Goal: Navigation & Orientation: Find specific page/section

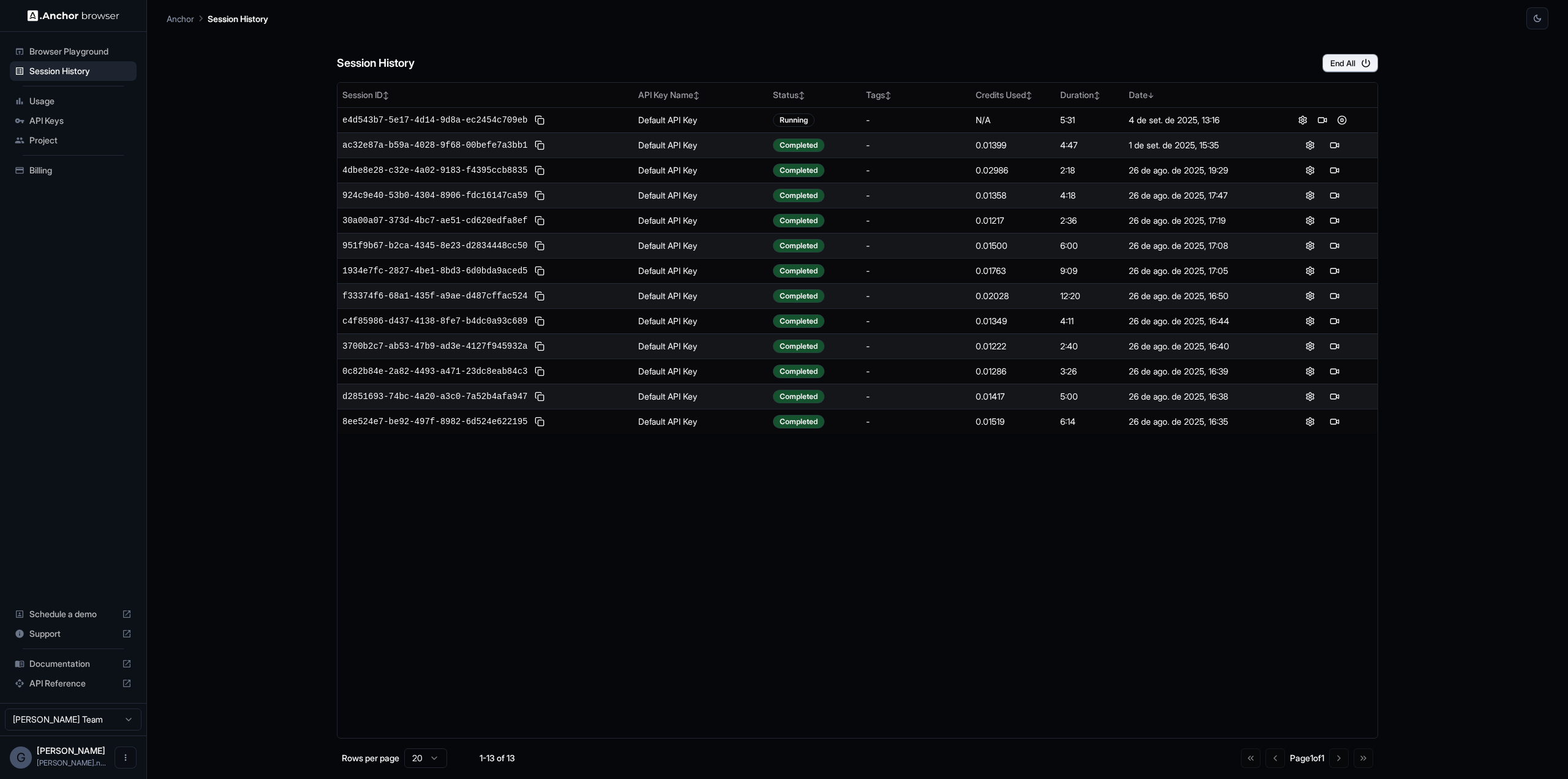
click at [1104, 650] on div "Session ID ↕ API Key Name ↕ Status ↕ Tags ↕ Credits Used ↕ Duration ↕ Date ↓ e4…" at bounding box center [858, 410] width 1041 height 656
click at [251, 107] on div "Session History End All Session ID ↕ API Key Name ↕ Status ↕ Tags ↕ Credits Use…" at bounding box center [858, 404] width 1382 height 749
click at [921, 32] on div "Session History End All" at bounding box center [858, 51] width 1041 height 43
click at [1503, 270] on div "Session History End All Session ID ↕ API Key Name ↕ Status ↕ Tags ↕ Credits Use…" at bounding box center [858, 404] width 1382 height 749
click at [1486, 237] on div "Session History End All Session ID ↕ API Key Name ↕ Status ↕ Tags ↕ Credits Use…" at bounding box center [858, 404] width 1382 height 749
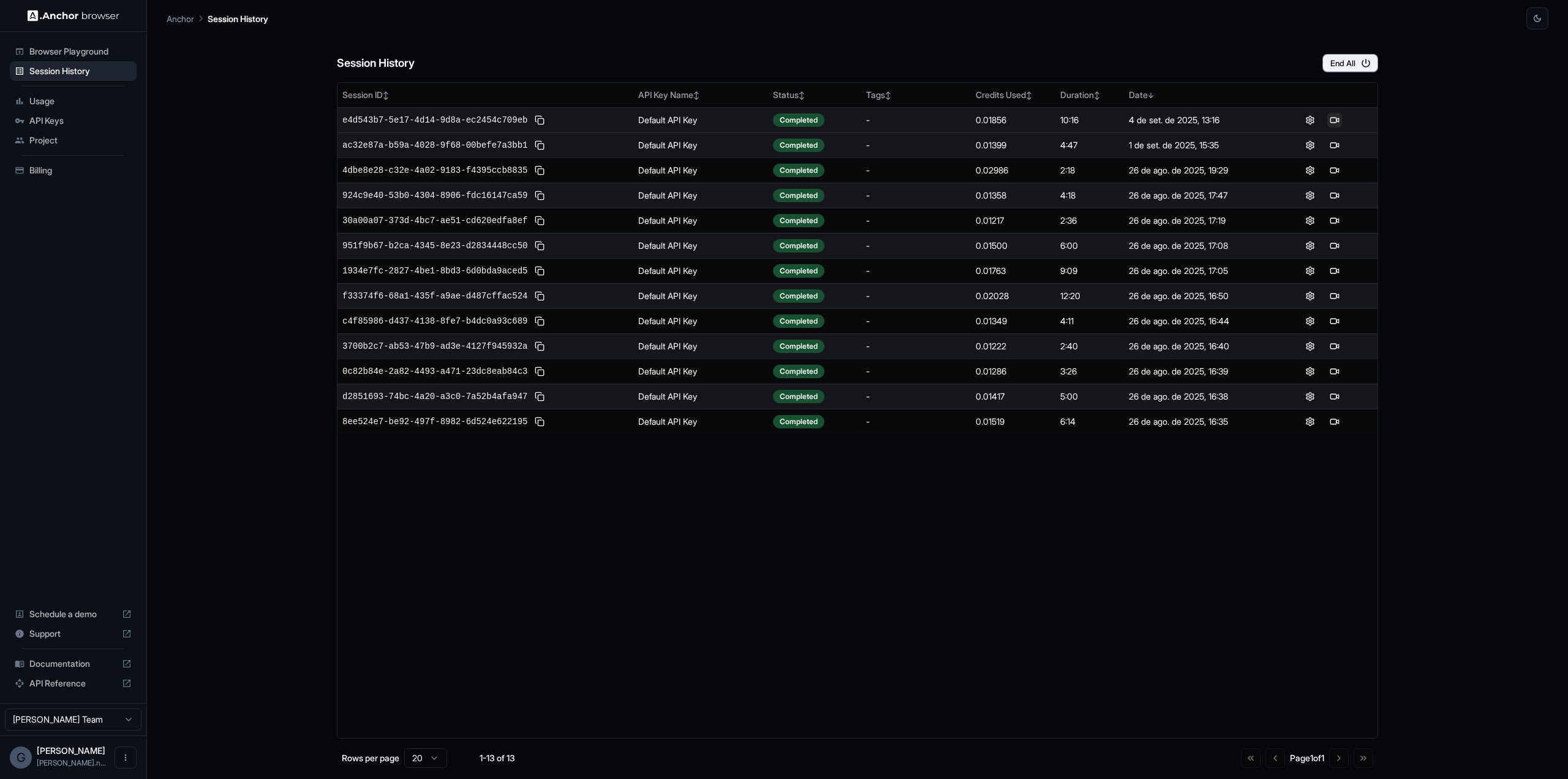
click at [1333, 120] on button at bounding box center [1334, 120] width 15 height 15
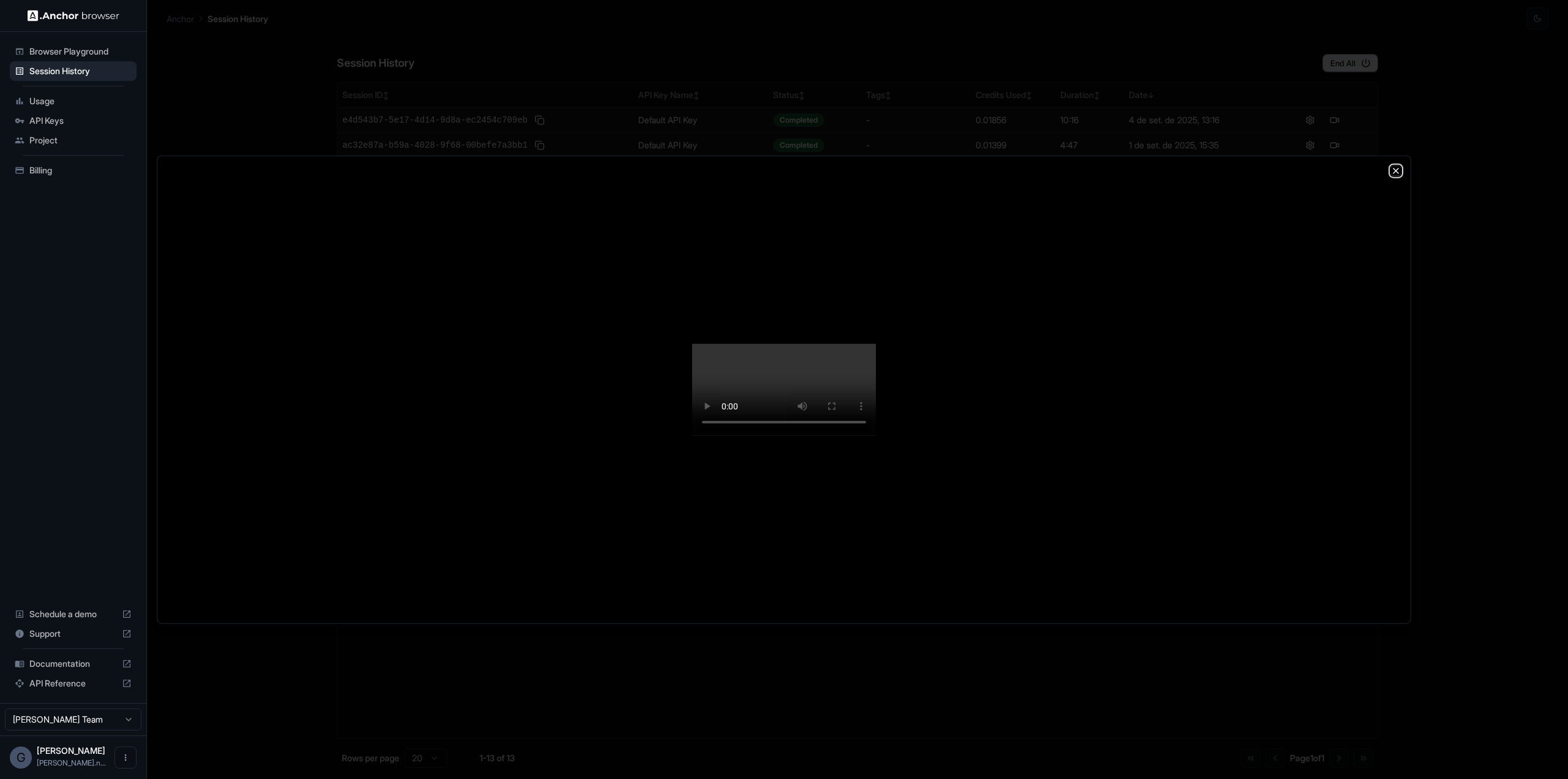
click at [1394, 168] on icon "button" at bounding box center [1396, 170] width 5 height 5
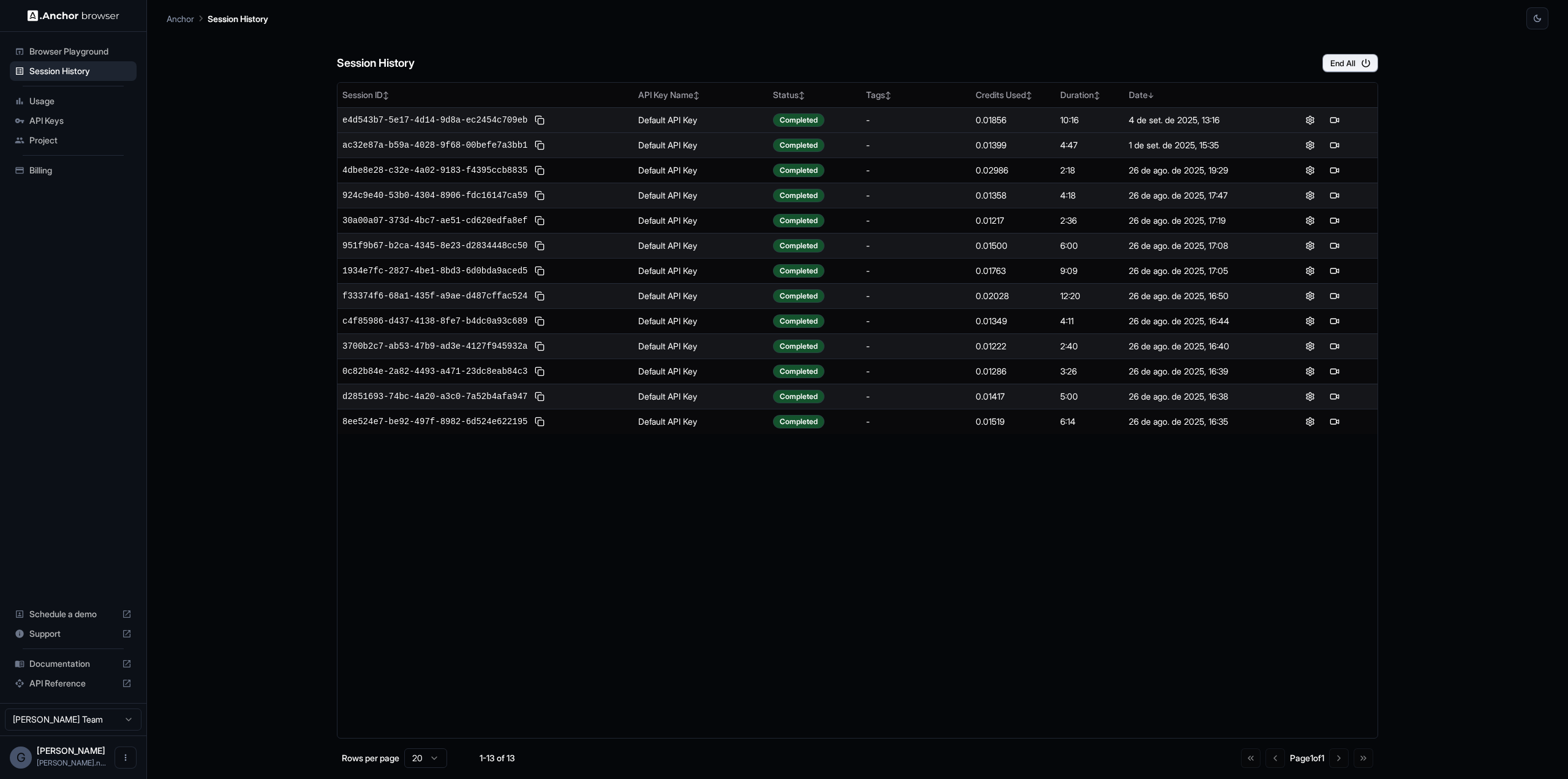
click at [917, 590] on div "Session ID ↕ API Key Name ↕ Status ↕ Tags ↕ Credits Used ↕ Duration ↕ Date ↓ e4…" at bounding box center [858, 410] width 1041 height 656
click at [230, 400] on div "Session History End All Session ID ↕ API Key Name ↕ Status ↕ Tags ↕ Credits Use…" at bounding box center [858, 404] width 1382 height 749
drag, startPoint x: 253, startPoint y: 187, endPoint x: 117, endPoint y: 6, distance: 226.4
click at [253, 187] on div "Session History End All Session ID ↕ API Key Name ↕ Status ↕ Tags ↕ Credits Use…" at bounding box center [858, 404] width 1382 height 749
